Goal: Find specific page/section: Find specific page/section

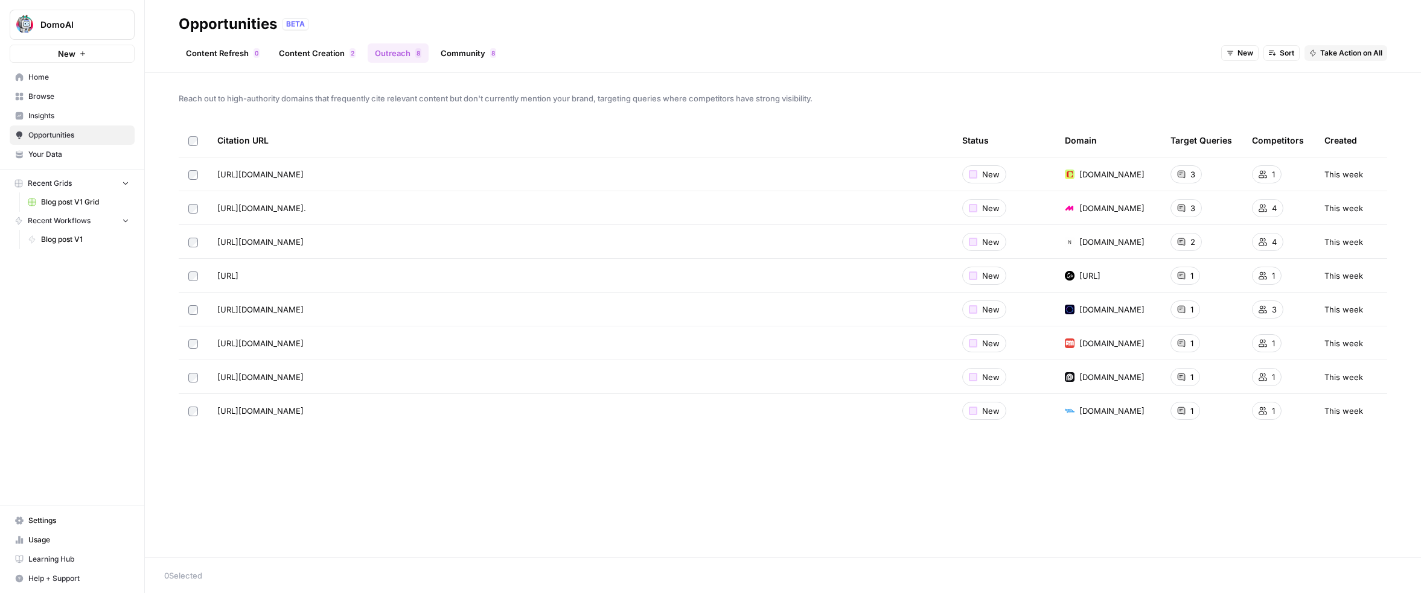
click at [188, 136] on label at bounding box center [193, 140] width 10 height 11
click at [328, 376] on link "Go to page" at bounding box center [320, 377] width 14 height 14
click at [74, 202] on span "Blog post V1 Grid" at bounding box center [85, 202] width 88 height 11
